Goal: Information Seeking & Learning: Learn about a topic

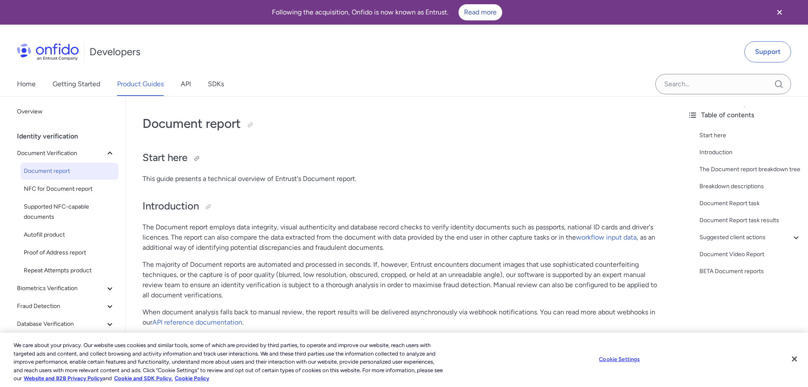
click at [419, 162] on h2 "Start here" at bounding box center [404, 158] width 522 height 14
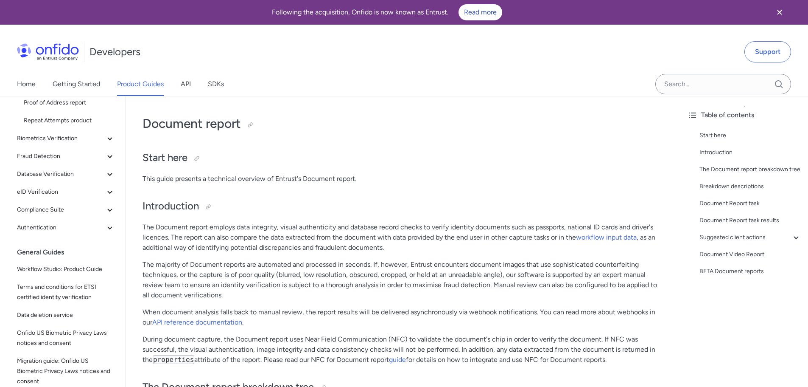
scroll to position [170, 0]
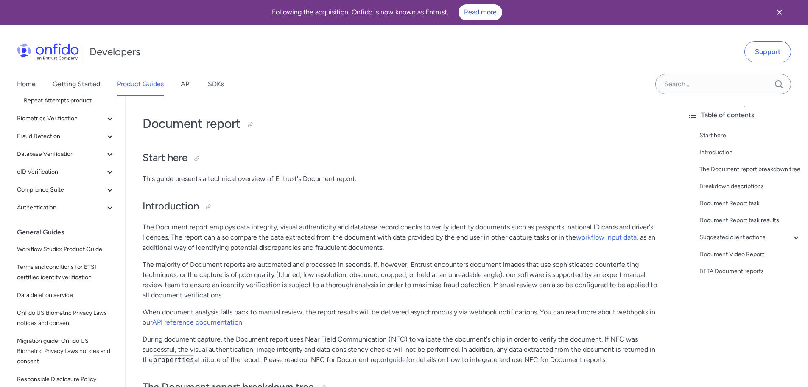
drag, startPoint x: 362, startPoint y: 141, endPoint x: 255, endPoint y: 161, distance: 108.4
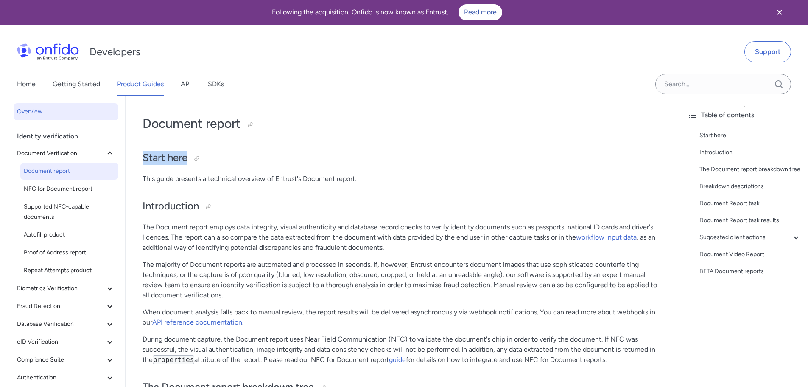
click at [62, 115] on span "Overview" at bounding box center [66, 112] width 98 height 10
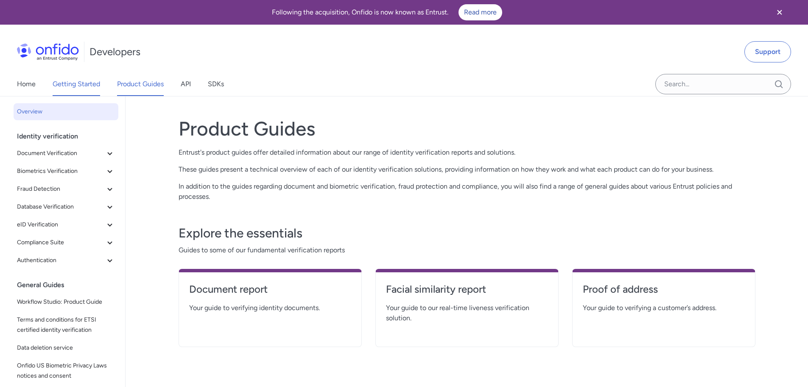
click at [67, 87] on link "Getting Started" at bounding box center [77, 84] width 48 height 24
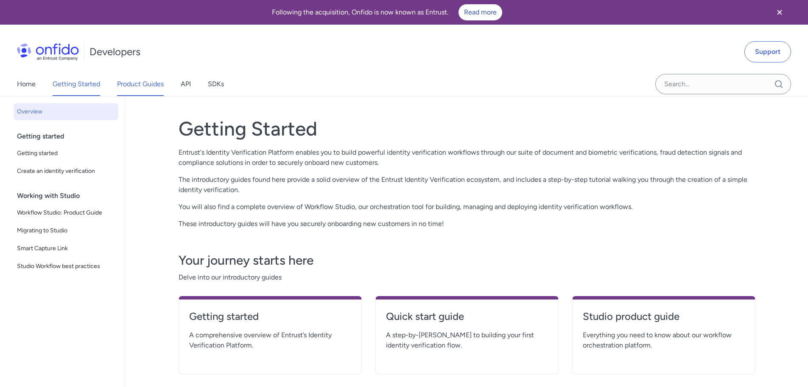
click at [136, 86] on link "Product Guides" at bounding box center [140, 84] width 47 height 24
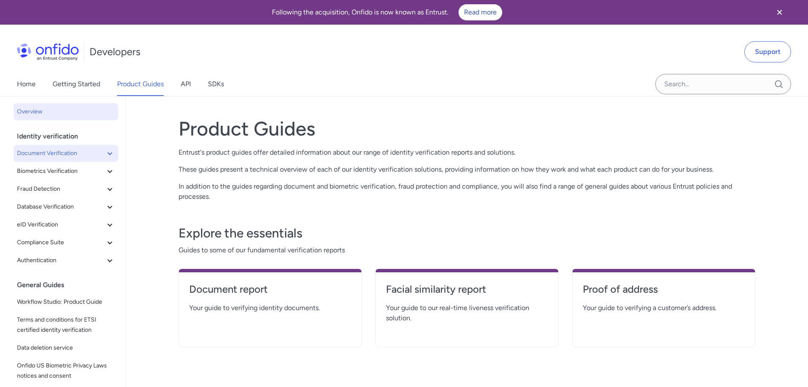
click at [72, 161] on button "Document Verification" at bounding box center [66, 153] width 105 height 17
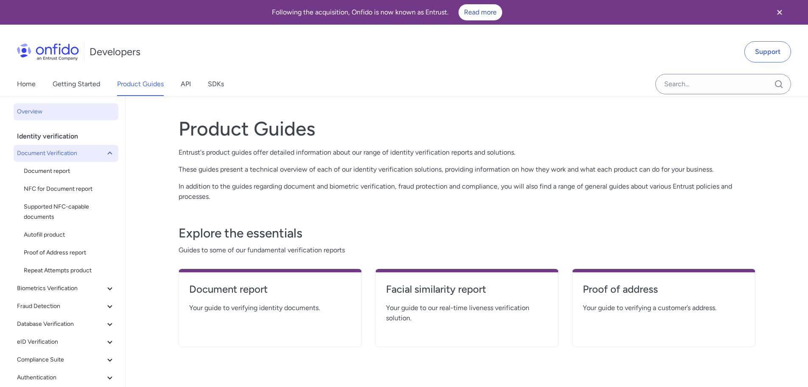
click at [72, 161] on button "Document Verification" at bounding box center [66, 153] width 105 height 17
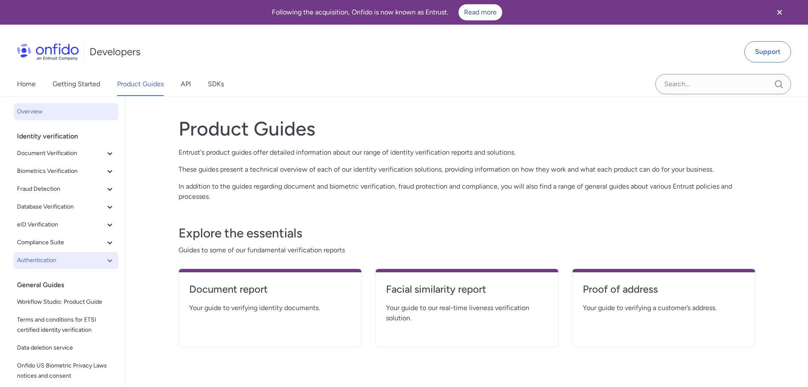
click at [77, 260] on span "Authentication" at bounding box center [61, 260] width 88 height 10
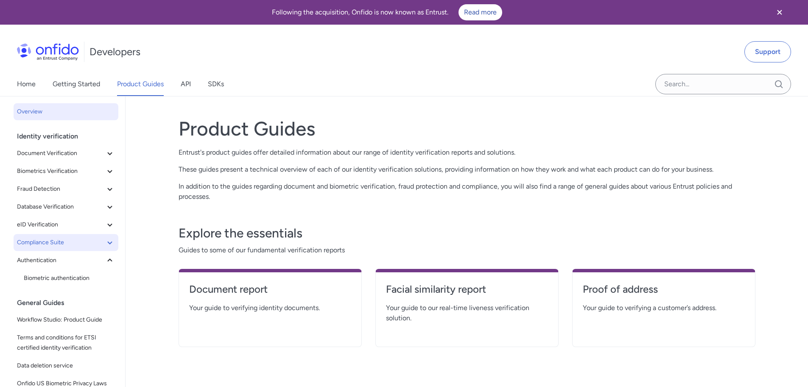
click at [75, 237] on span "Compliance Suite" at bounding box center [61, 242] width 88 height 10
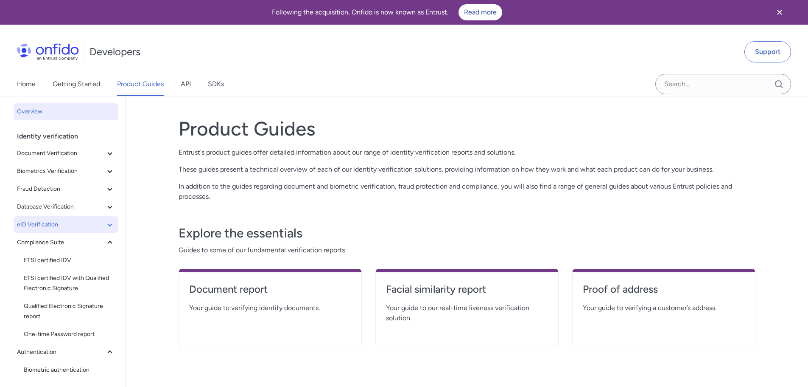
click at [74, 228] on span "eID Verification" at bounding box center [61, 224] width 88 height 10
